Goal: Information Seeking & Learning: Learn about a topic

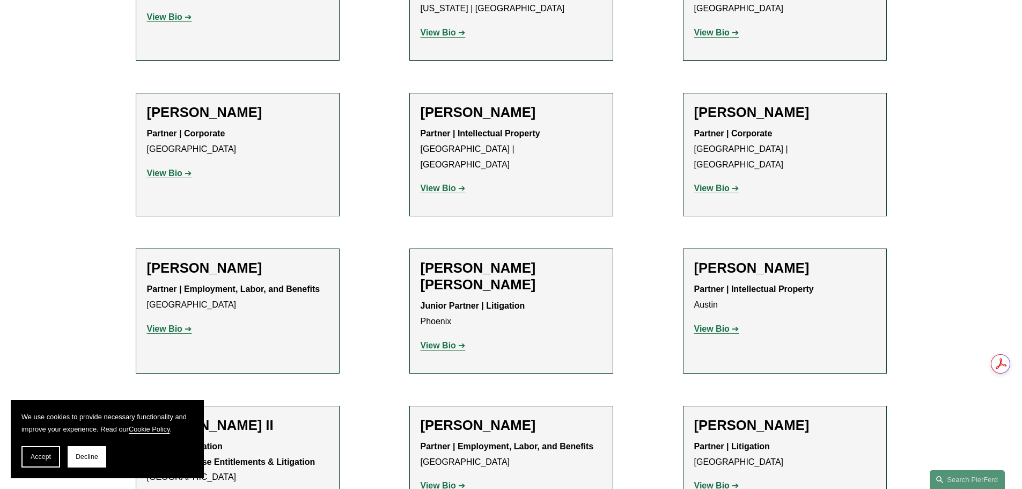
scroll to position [1073, 0]
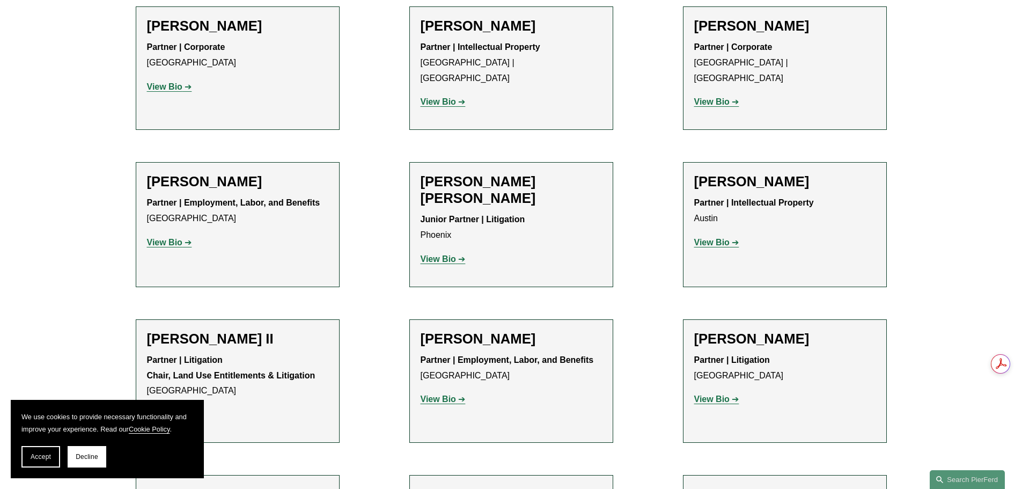
click at [715, 238] on strong "View Bio" at bounding box center [711, 242] width 35 height 9
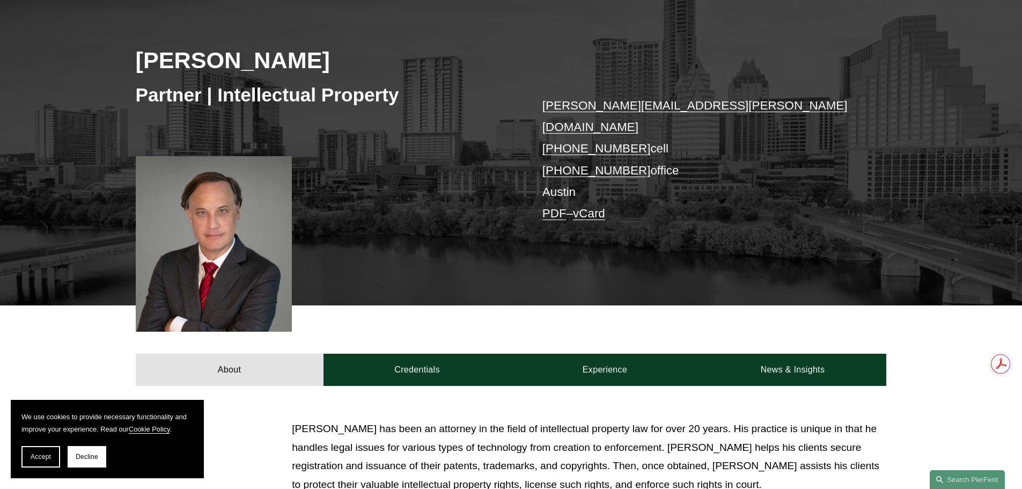
scroll to position [161, 0]
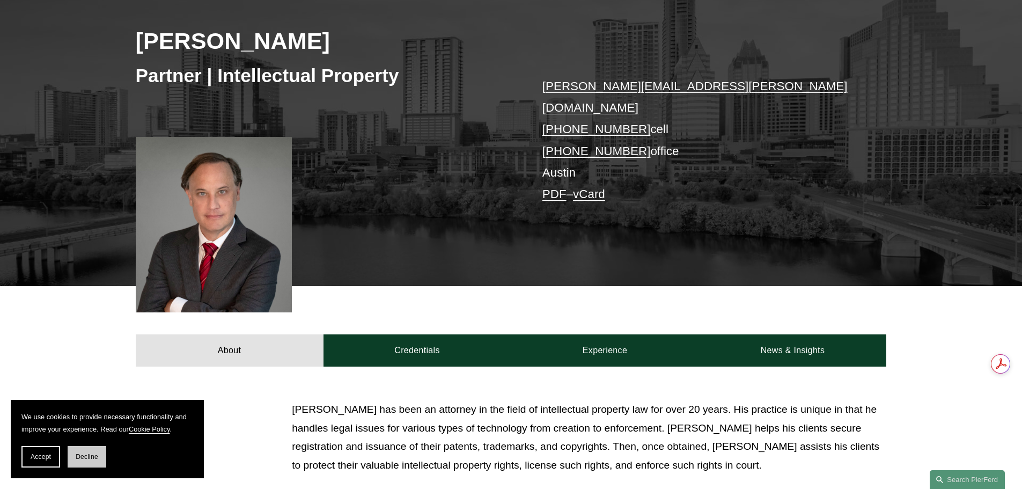
click at [77, 456] on span "Decline" at bounding box center [87, 457] width 23 height 8
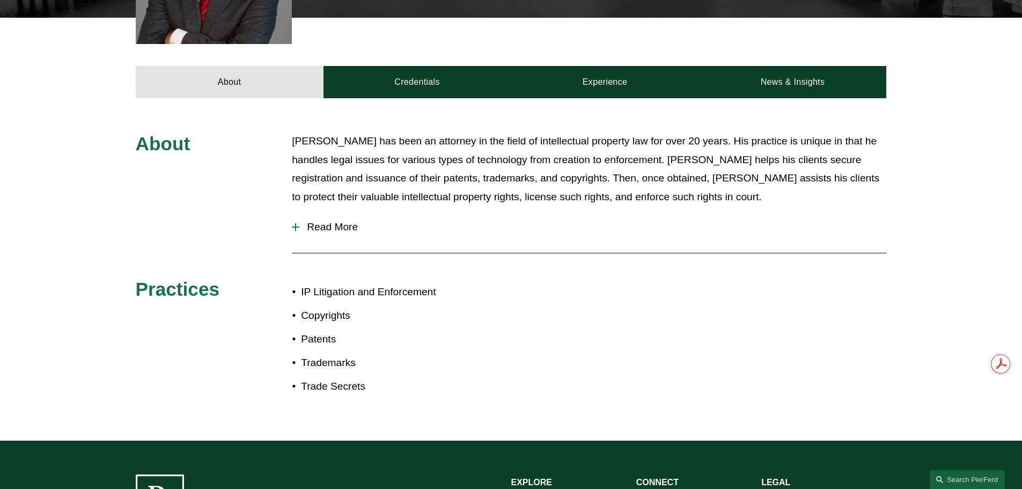
scroll to position [376, 0]
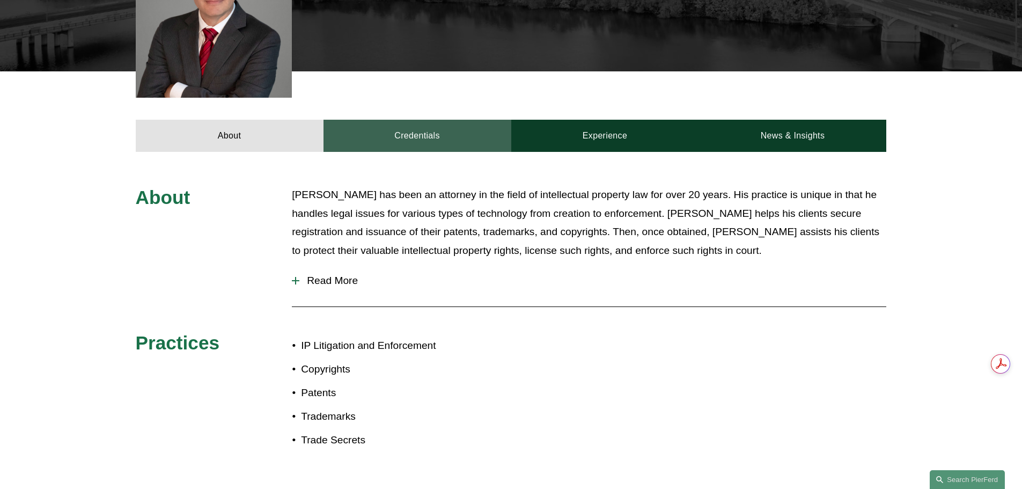
click at [415, 120] on link "Credentials" at bounding box center [418, 136] width 188 height 32
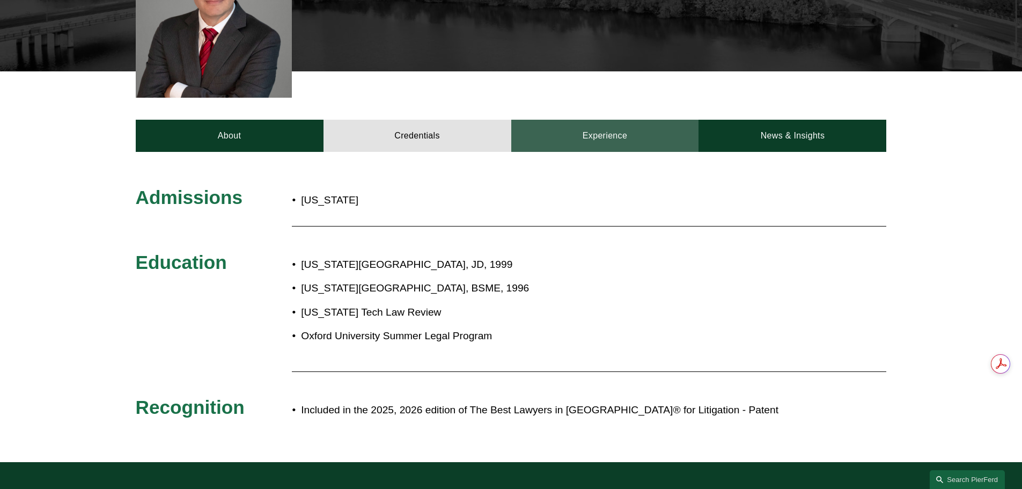
click at [603, 123] on link "Experience" at bounding box center [605, 136] width 188 height 32
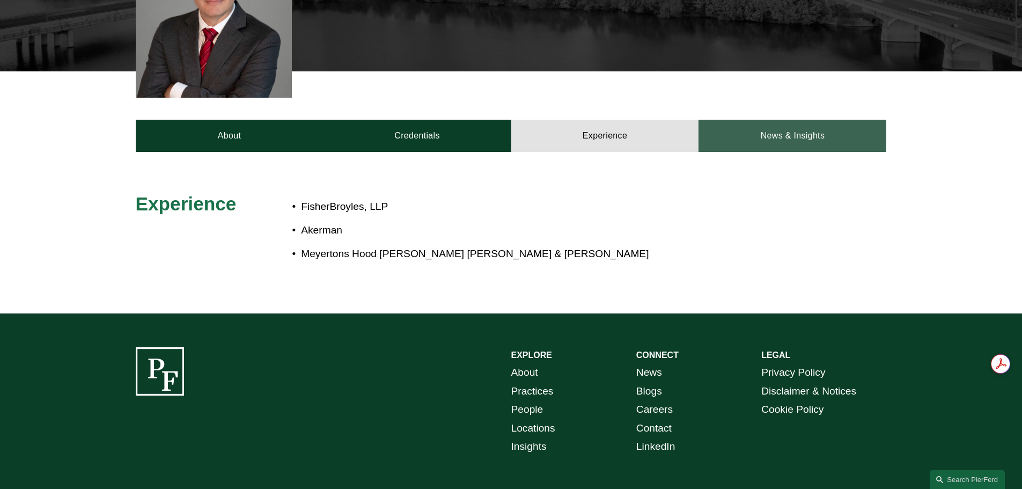
click at [783, 124] on link "News & Insights" at bounding box center [793, 136] width 188 height 32
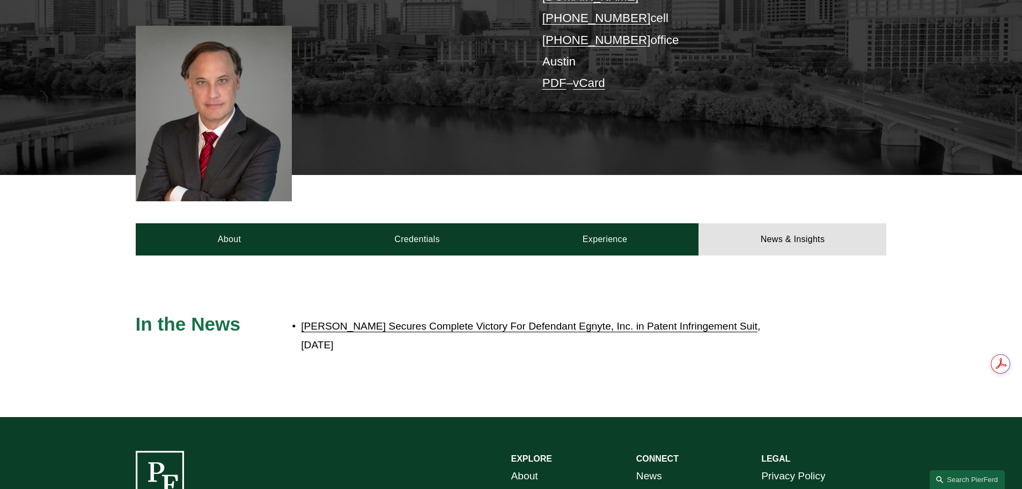
scroll to position [268, 0]
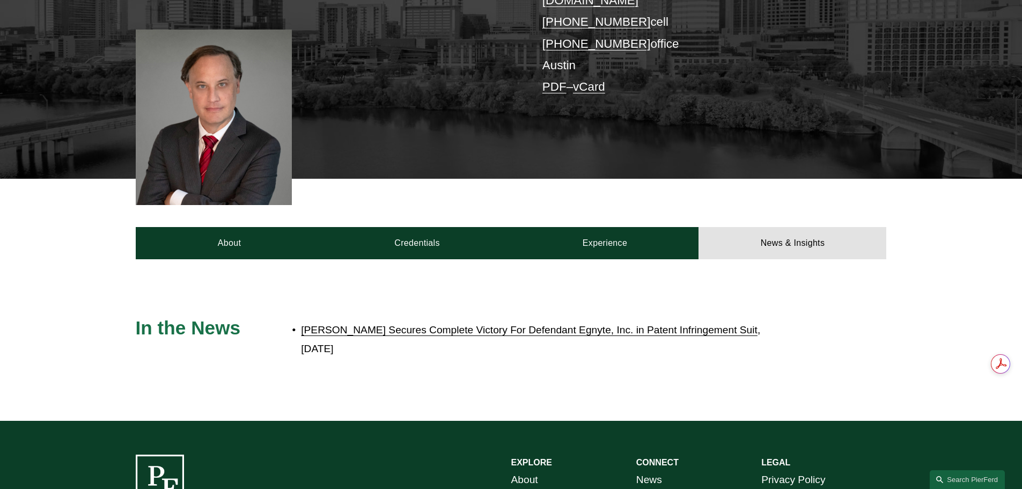
click at [684, 324] on link "[PERSON_NAME] Secures Complete Victory For Defendant Egnyte, Inc. in Patent Inf…" at bounding box center [529, 329] width 457 height 11
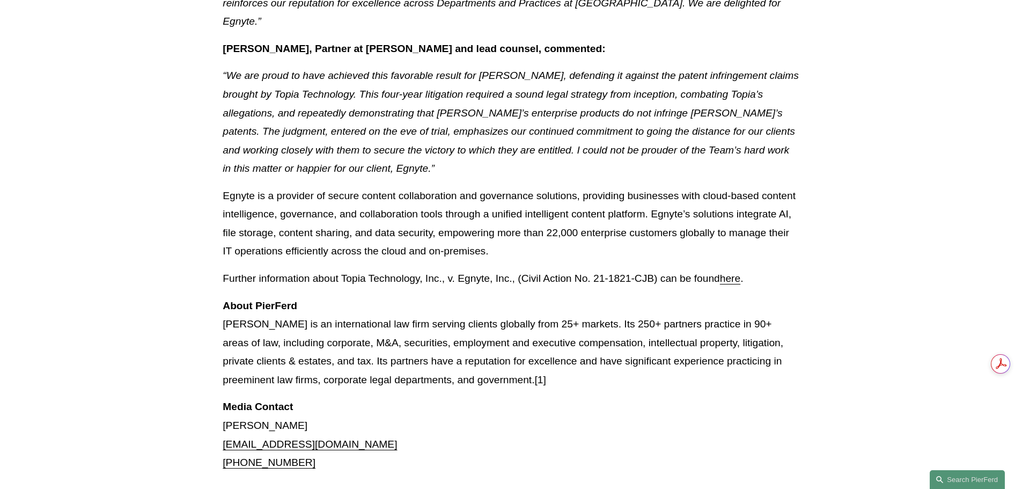
scroll to position [698, 0]
